Goal: Task Accomplishment & Management: Manage account settings

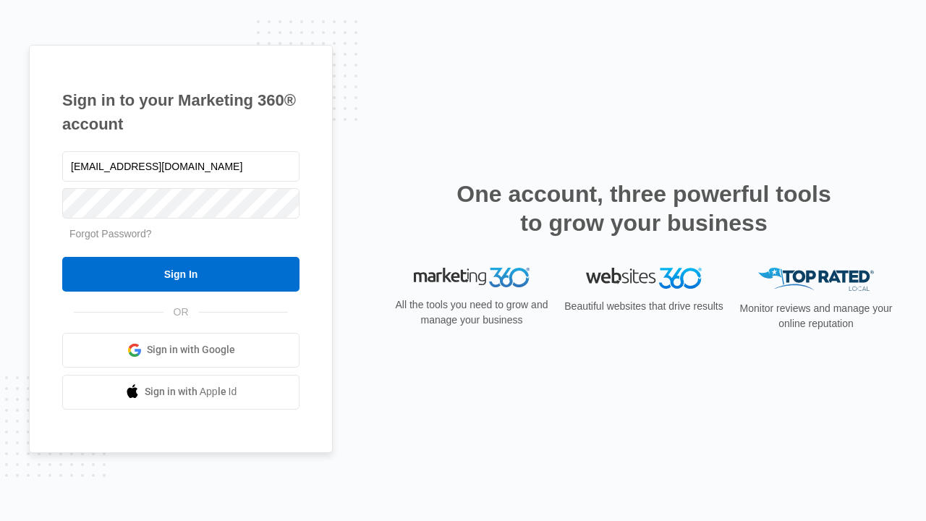
type input "[EMAIL_ADDRESS][DOMAIN_NAME]"
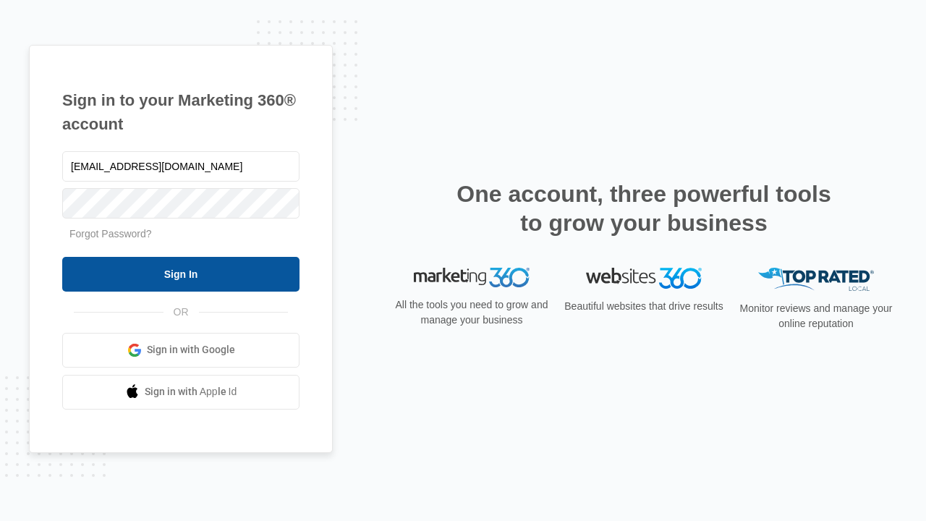
click at [181, 274] on input "Sign In" at bounding box center [180, 274] width 237 height 35
